Goal: Task Accomplishment & Management: Manage account settings

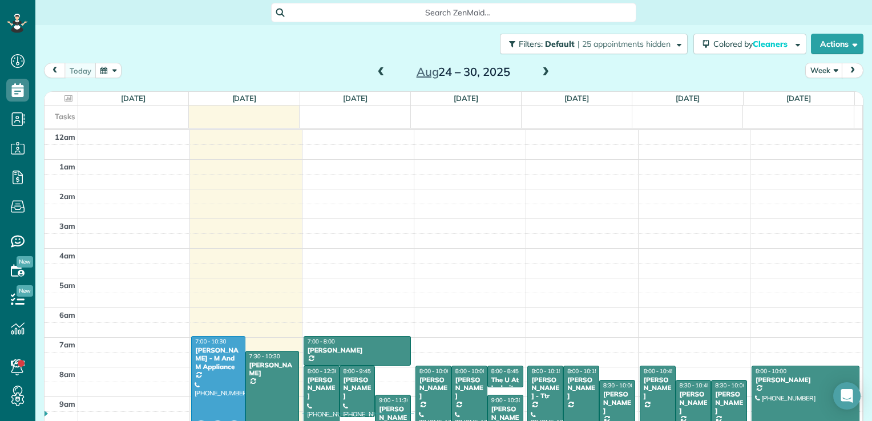
scroll to position [207, 0]
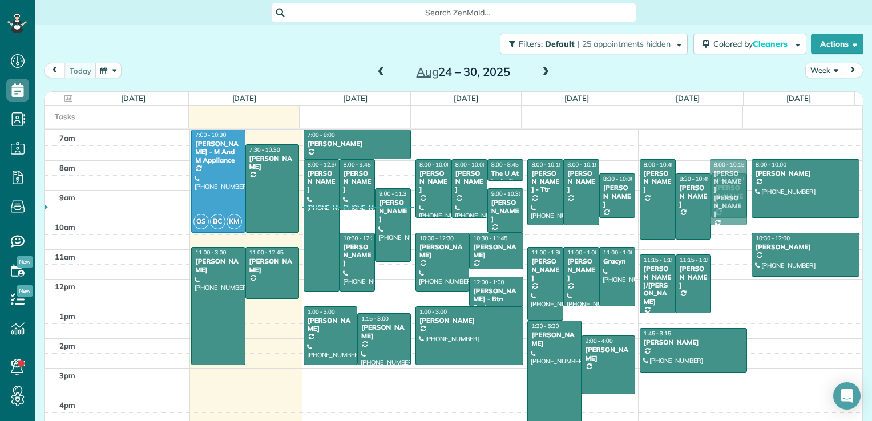
drag, startPoint x: 716, startPoint y: 269, endPoint x: 674, endPoint y: 197, distance: 82.6
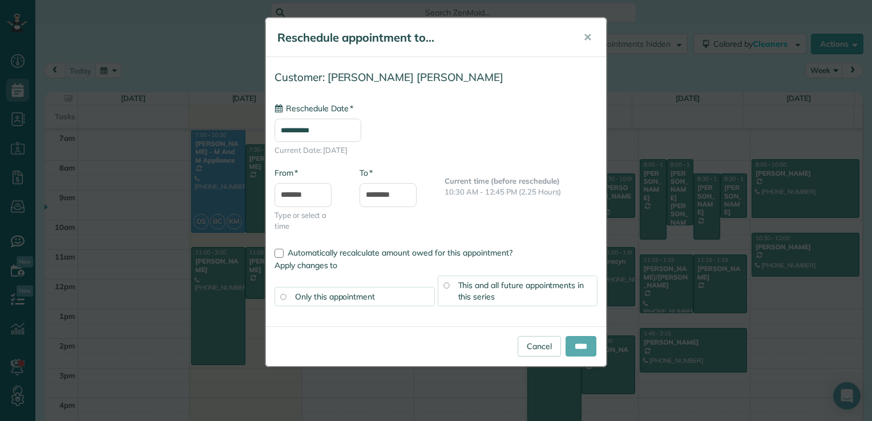
type input "**********"
click at [579, 341] on input "****" at bounding box center [580, 346] width 31 height 21
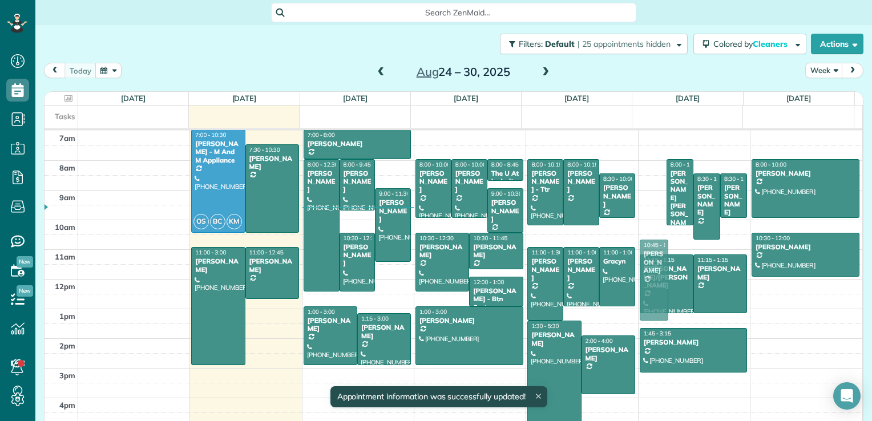
drag, startPoint x: 639, startPoint y: 200, endPoint x: 637, endPoint y: 277, distance: 77.6
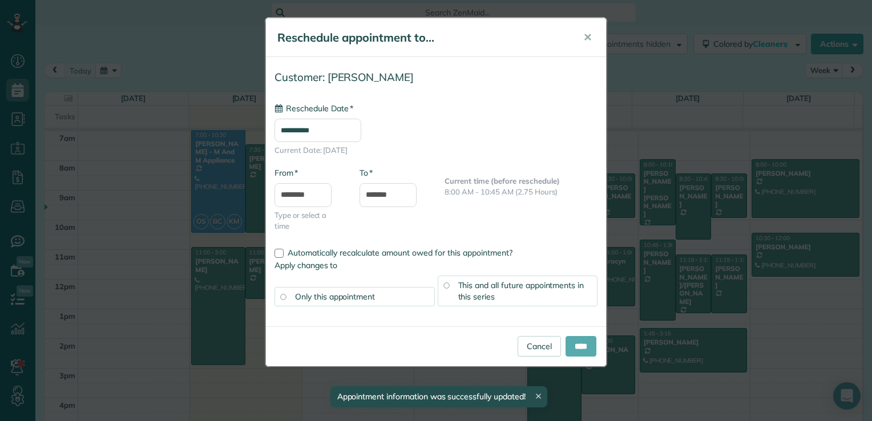
type input "**********"
click at [575, 351] on input "****" at bounding box center [580, 346] width 31 height 21
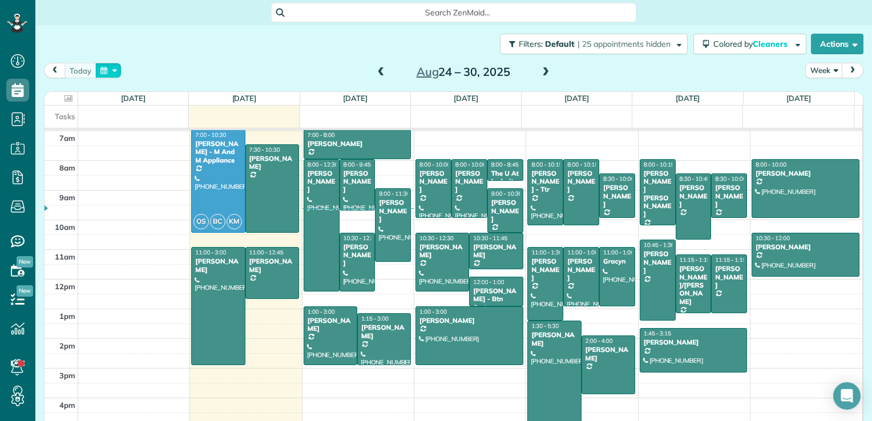
click at [107, 70] on button "button" at bounding box center [108, 70] width 26 height 15
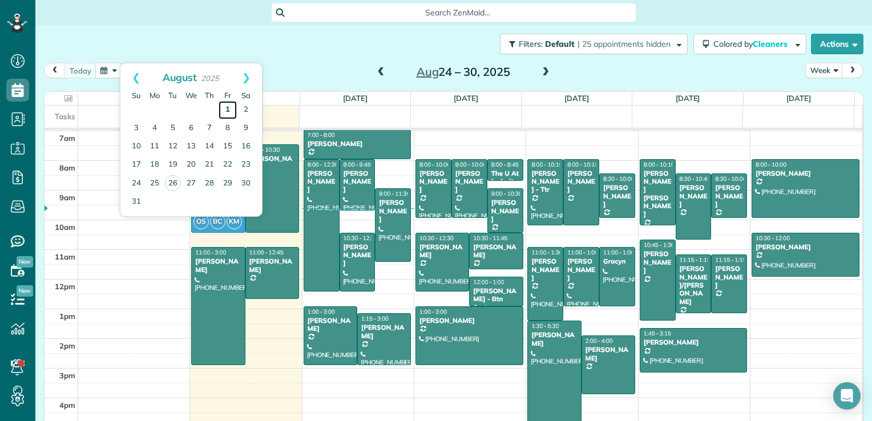
click at [226, 110] on link "1" at bounding box center [228, 110] width 18 height 18
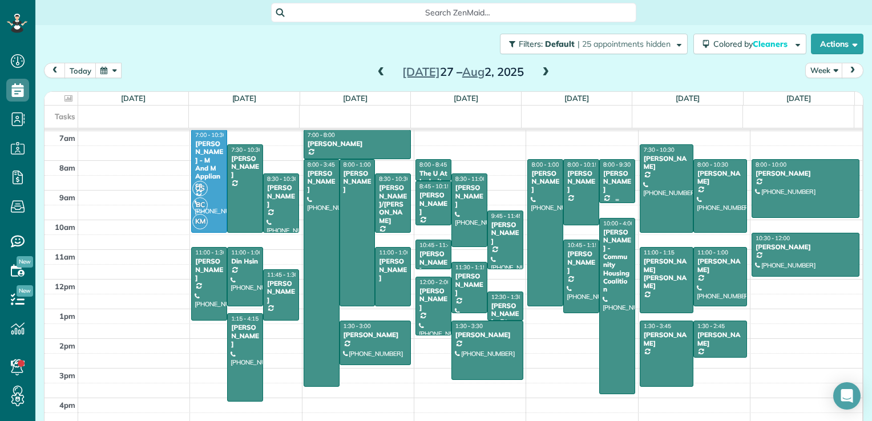
click at [615, 188] on div at bounding box center [617, 181] width 35 height 43
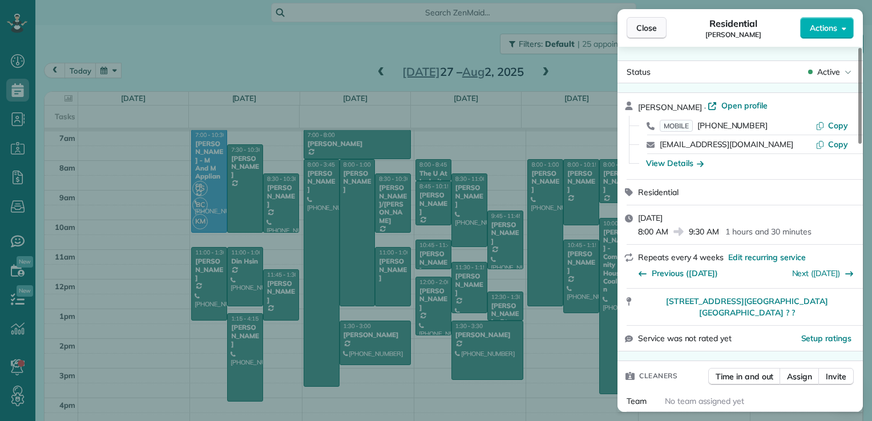
click at [640, 22] on span "Close" at bounding box center [646, 27] width 21 height 11
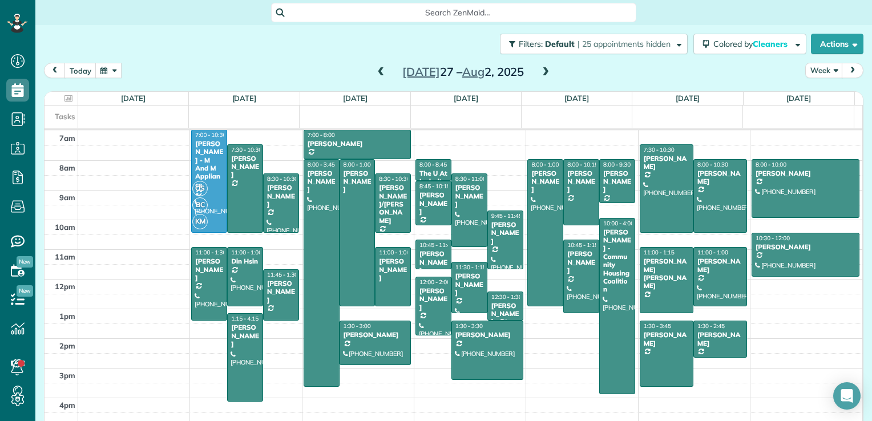
click at [539, 73] on span at bounding box center [545, 72] width 13 height 10
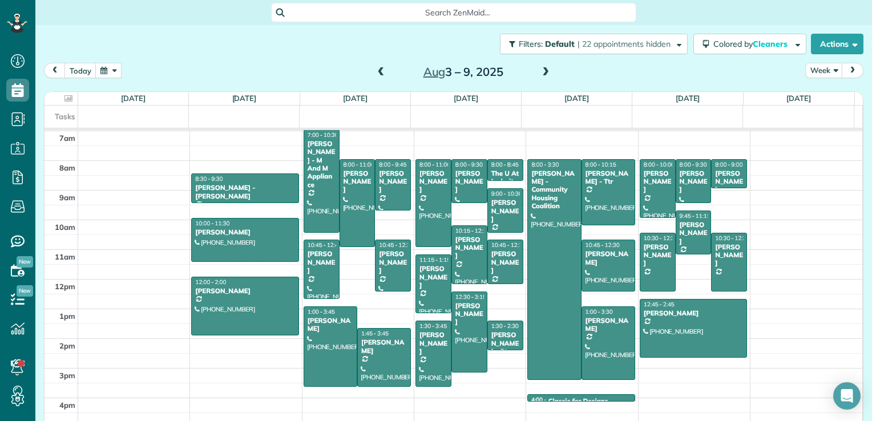
click at [377, 75] on span at bounding box center [381, 72] width 13 height 10
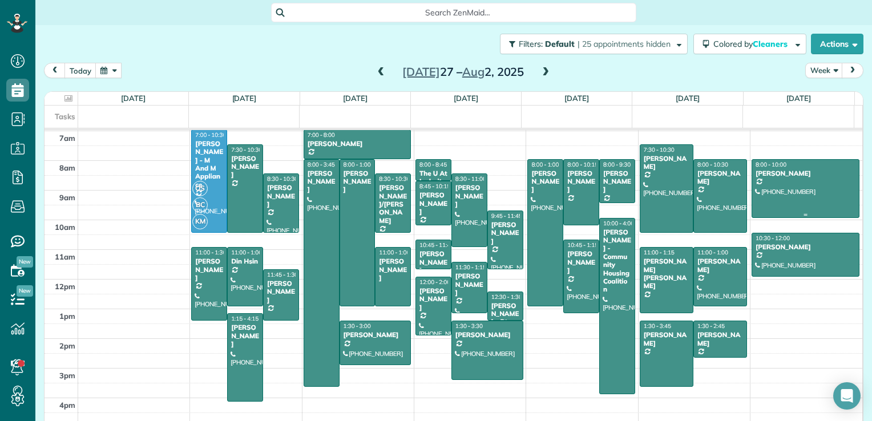
click at [795, 183] on div at bounding box center [805, 189] width 107 height 58
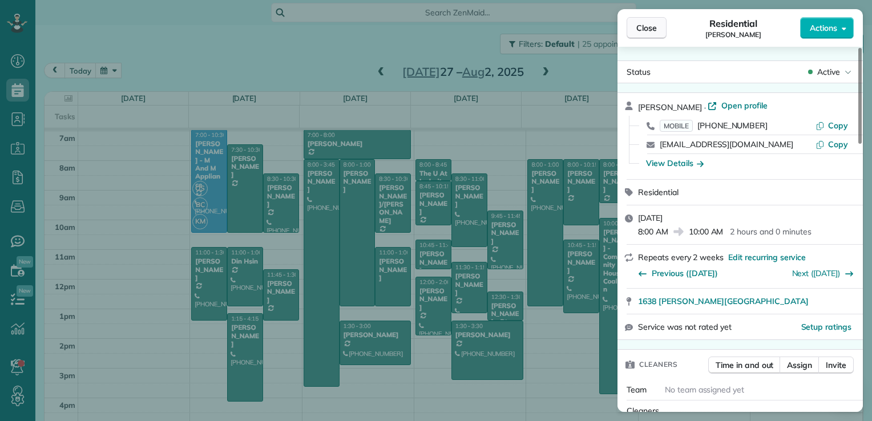
click at [640, 35] on button "Close" at bounding box center [646, 28] width 40 height 22
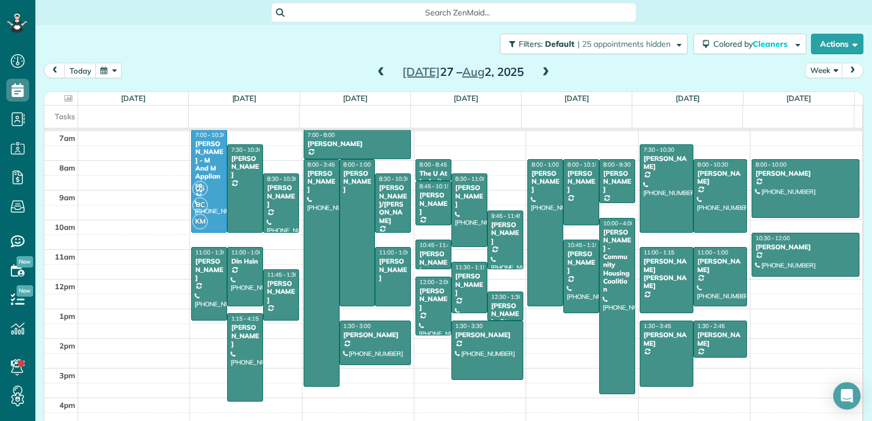
click at [539, 75] on span at bounding box center [545, 72] width 13 height 10
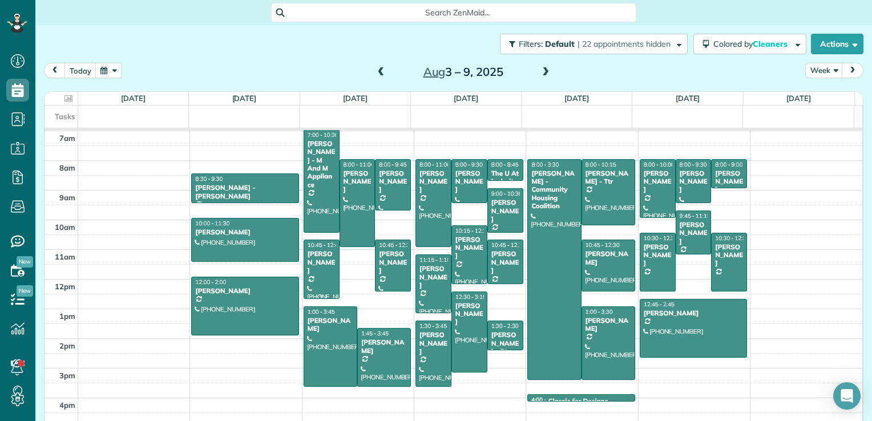
click at [320, 287] on div at bounding box center [321, 269] width 35 height 58
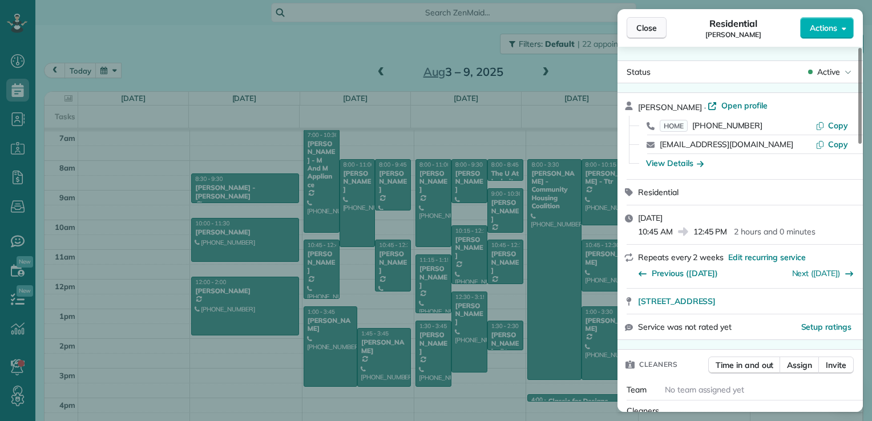
click at [635, 28] on button "Close" at bounding box center [646, 28] width 40 height 22
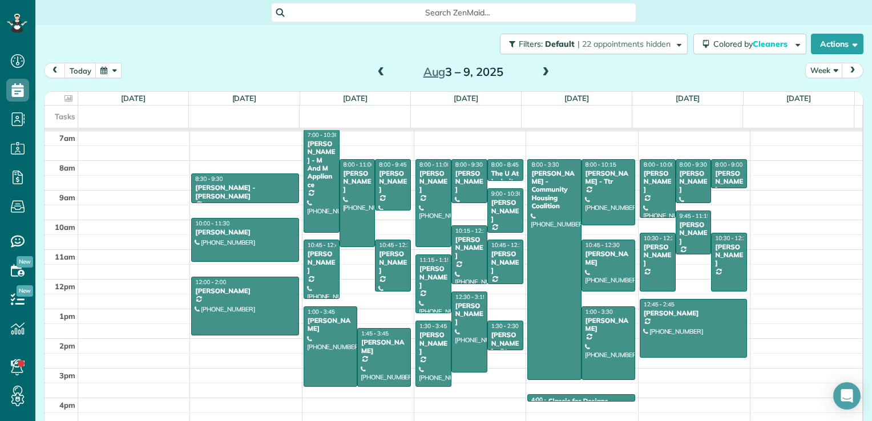
click at [539, 70] on span at bounding box center [545, 72] width 13 height 10
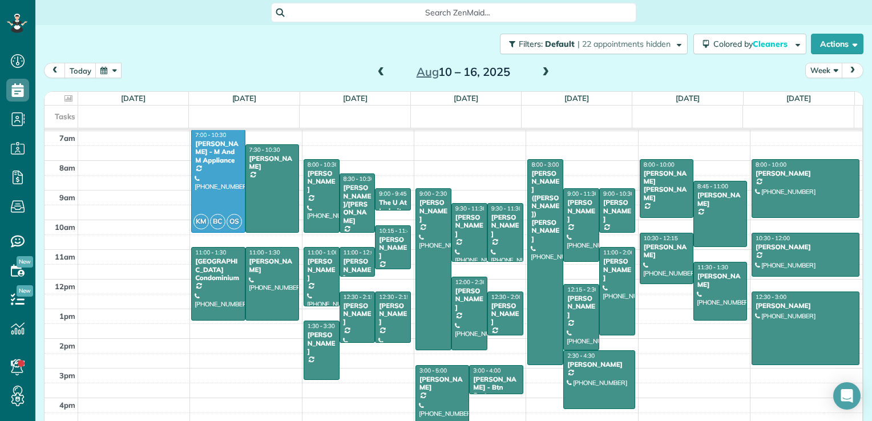
click at [541, 74] on span at bounding box center [545, 72] width 13 height 10
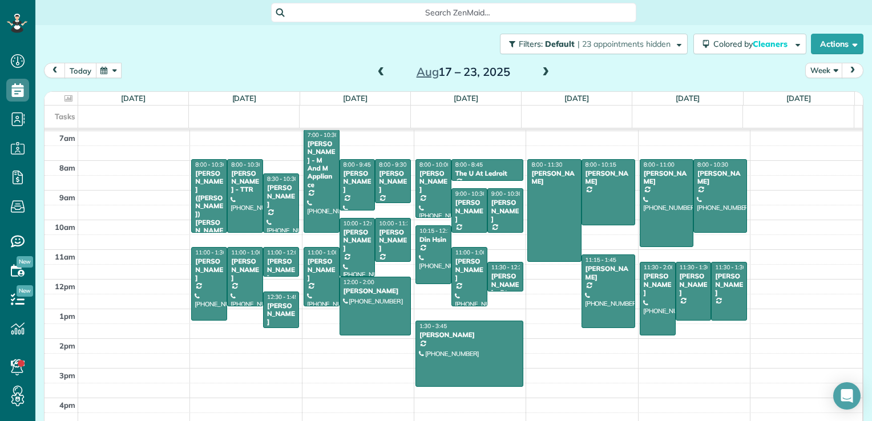
click at [88, 72] on button "today" at bounding box center [80, 70] width 32 height 15
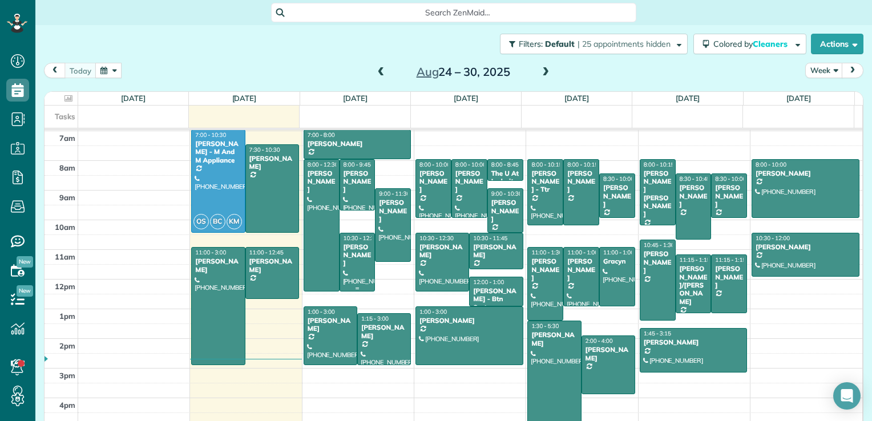
click at [342, 268] on div at bounding box center [357, 262] width 35 height 58
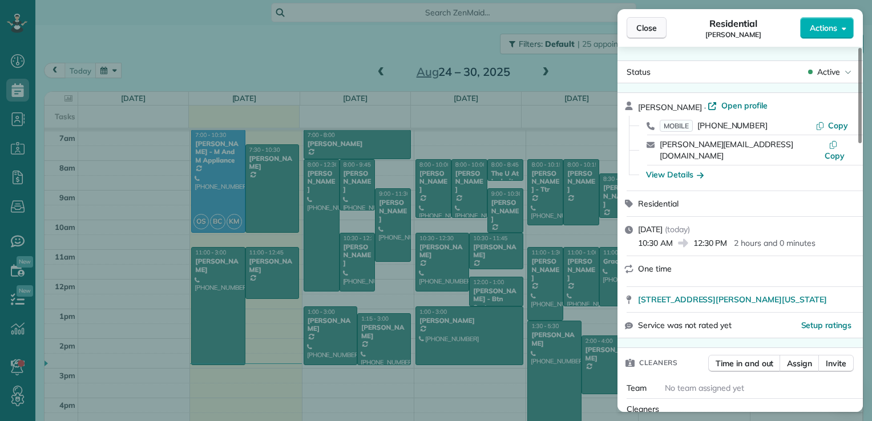
click at [657, 33] on button "Close" at bounding box center [646, 28] width 40 height 22
